Goal: Task Accomplishment & Management: Manage account settings

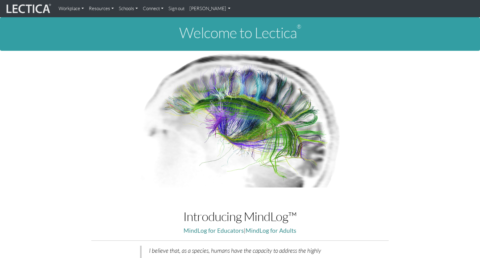
click at [168, 8] on link "Sign out" at bounding box center [176, 8] width 21 height 12
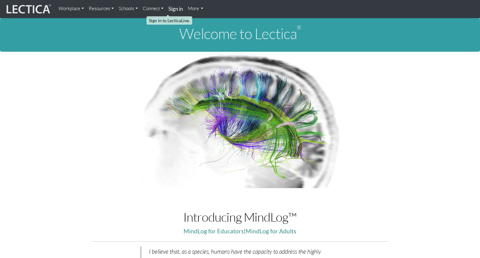
click at [168, 8] on strong "Sign in" at bounding box center [175, 9] width 14 height 6
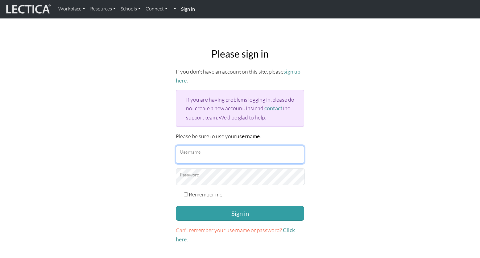
click at [226, 146] on input "Username" at bounding box center [240, 155] width 128 height 18
type input "theodawson"
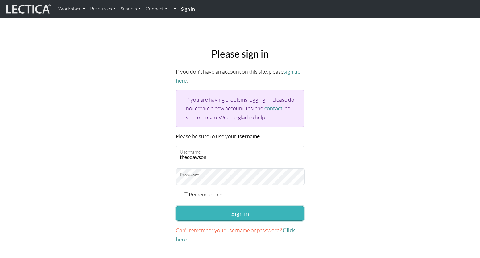
click at [239, 206] on button "Sign in" at bounding box center [240, 213] width 128 height 15
